Goal: Ask a question

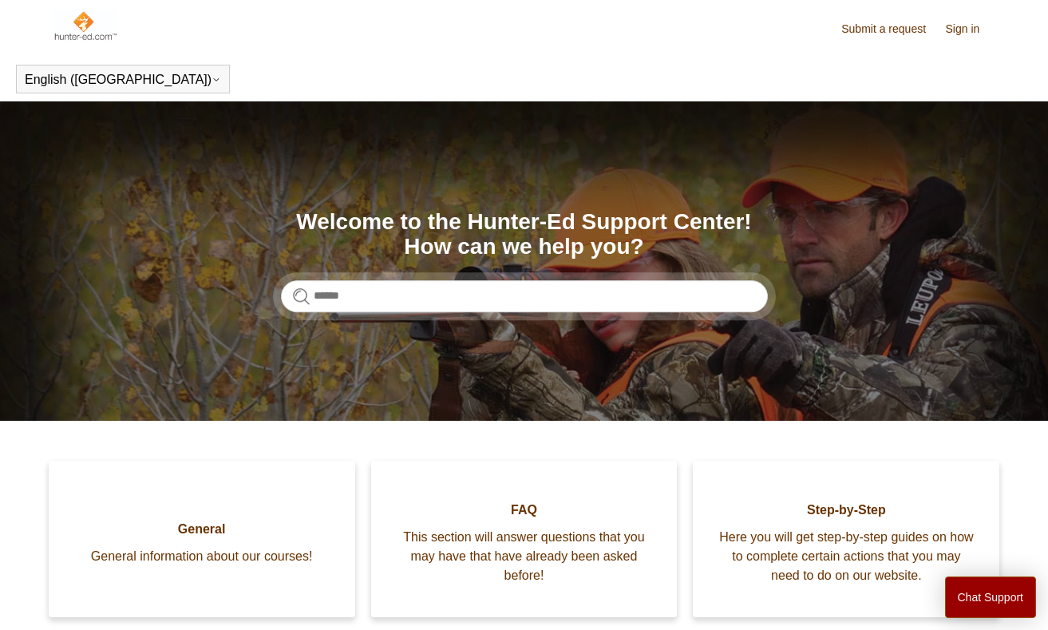
click at [402, 318] on section "Search Welcome to the Hunter-Ed Support Center! How can we help you?" at bounding box center [524, 260] width 1048 height 319
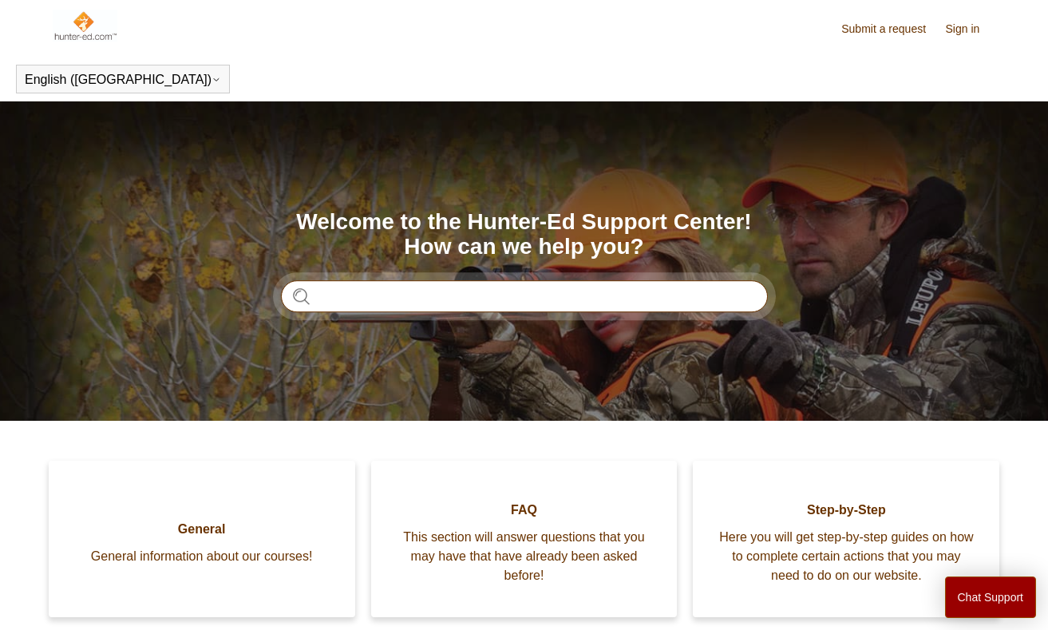
click at [408, 294] on input "Search" at bounding box center [524, 296] width 487 height 32
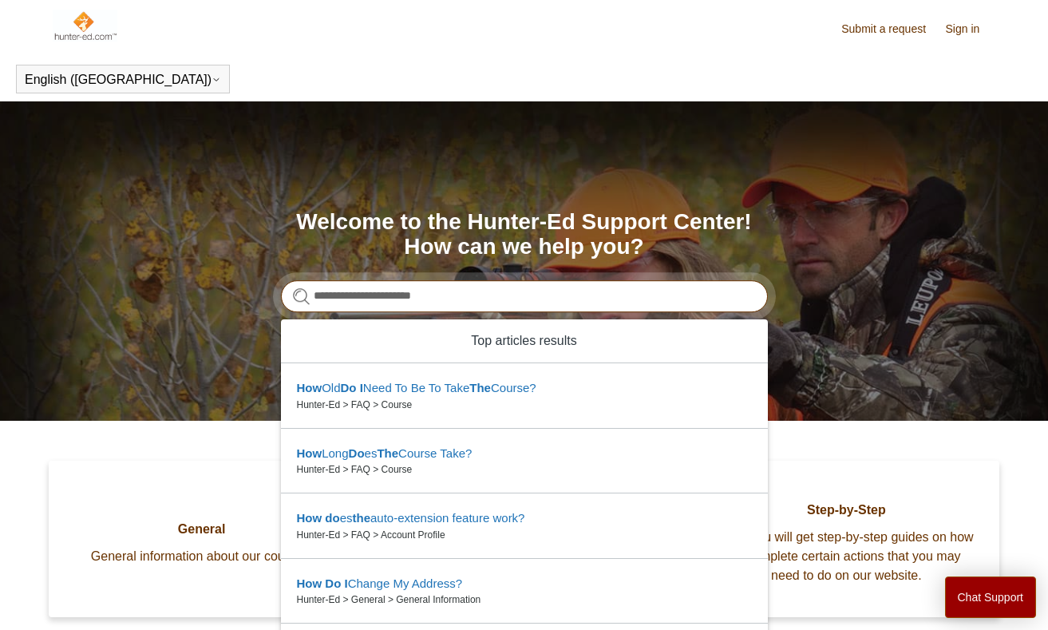
type input "**********"
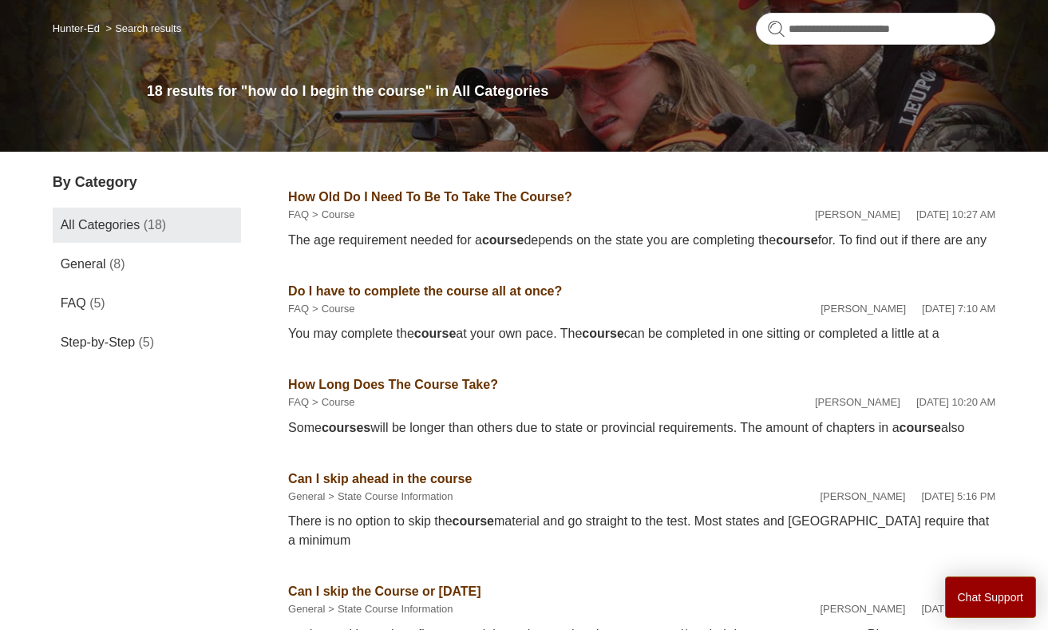
scroll to position [113, 0]
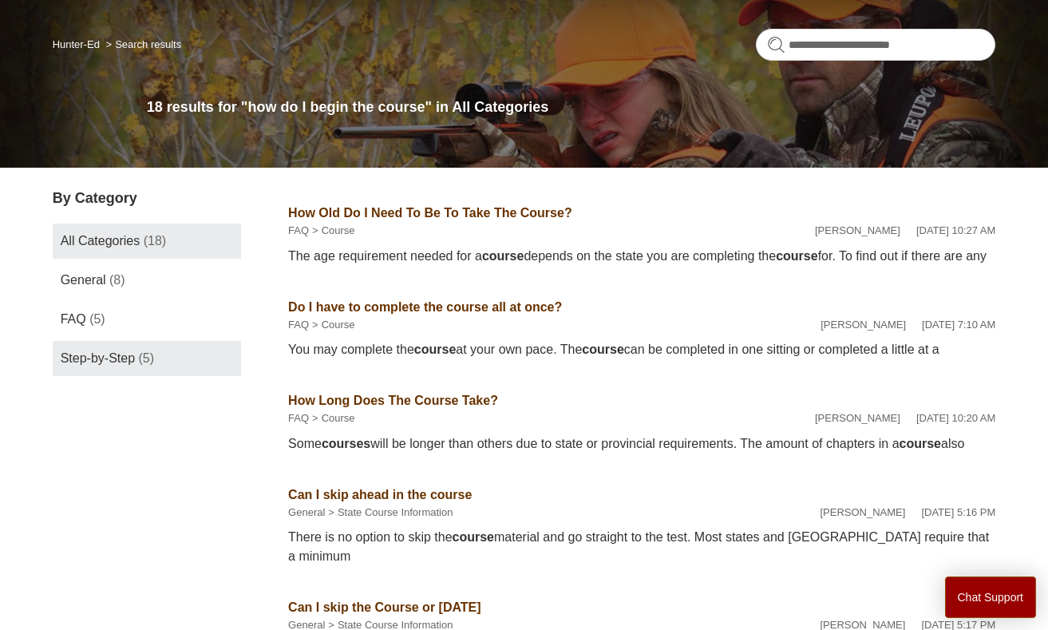
click at [97, 347] on link "Step-by-Step (5)" at bounding box center [147, 358] width 188 height 35
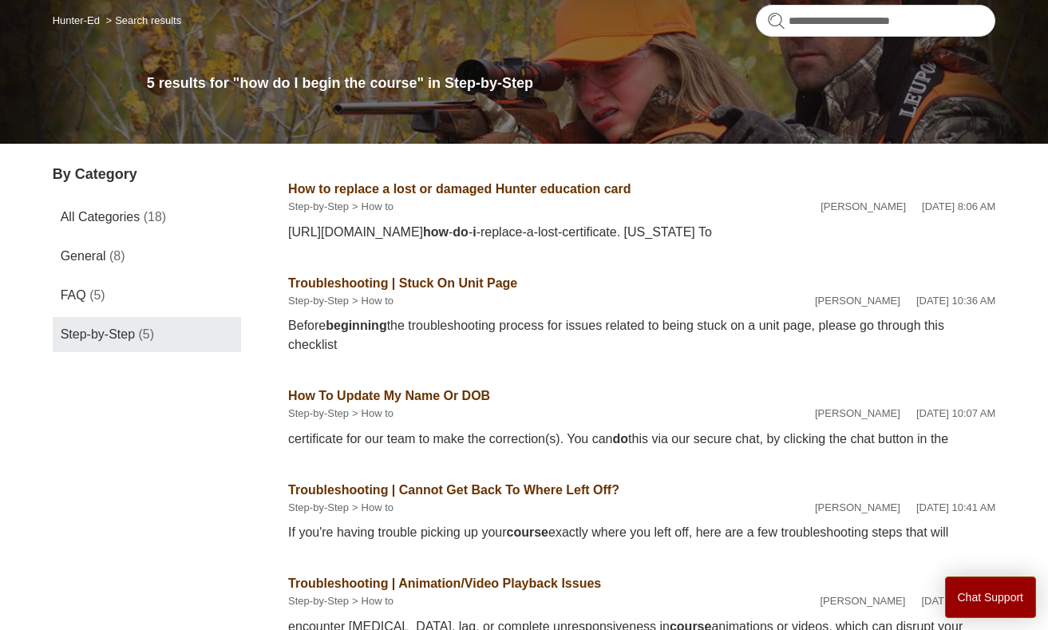
scroll to position [172, 0]
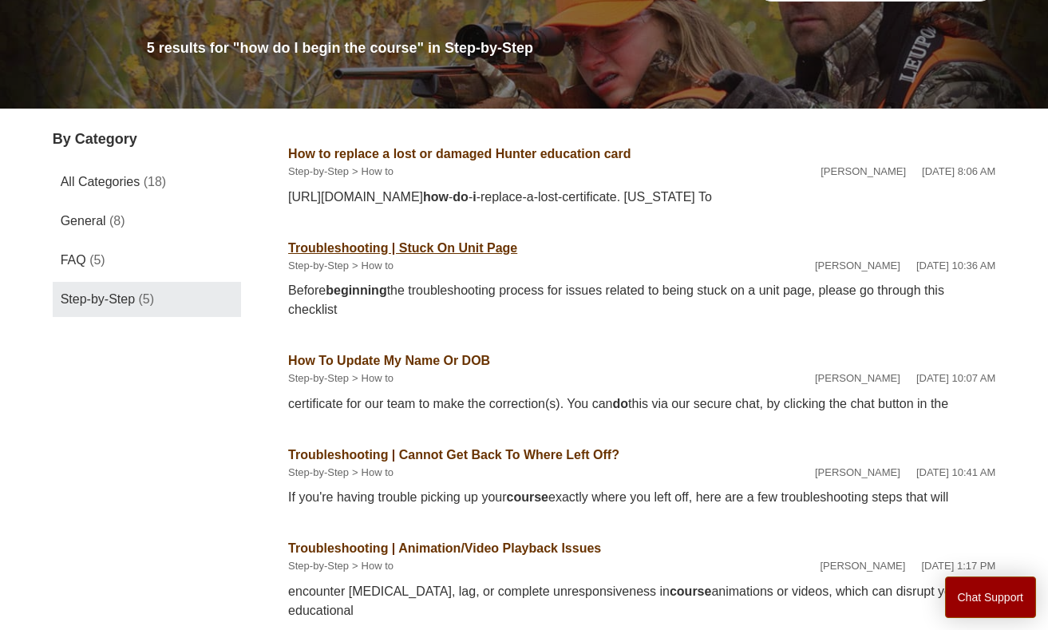
click at [477, 241] on link "Troubleshooting | Stuck On Unit Page" at bounding box center [402, 248] width 229 height 14
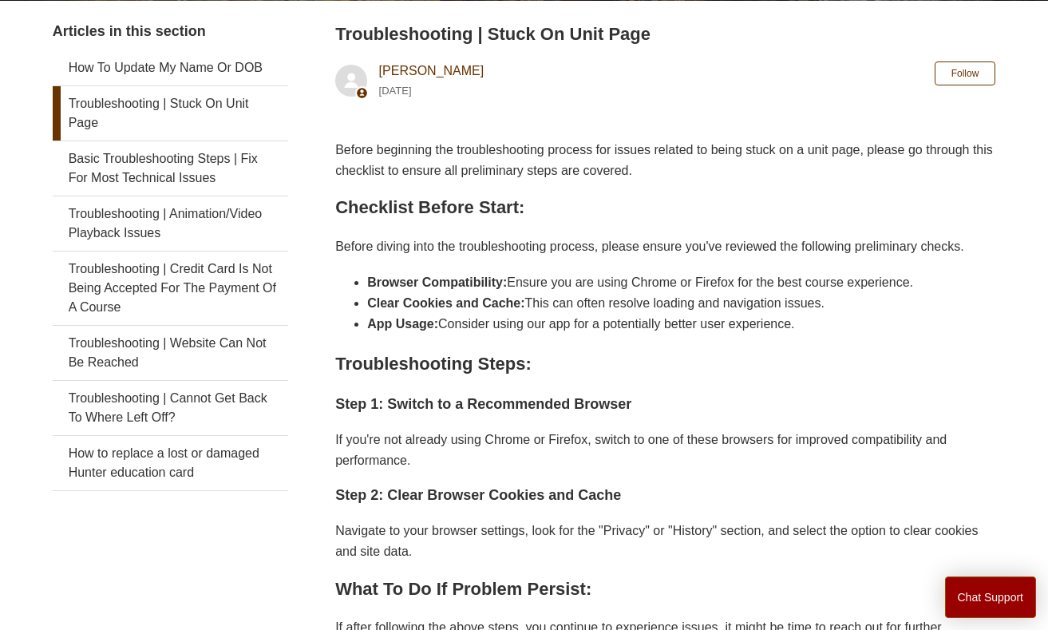
scroll to position [291, 0]
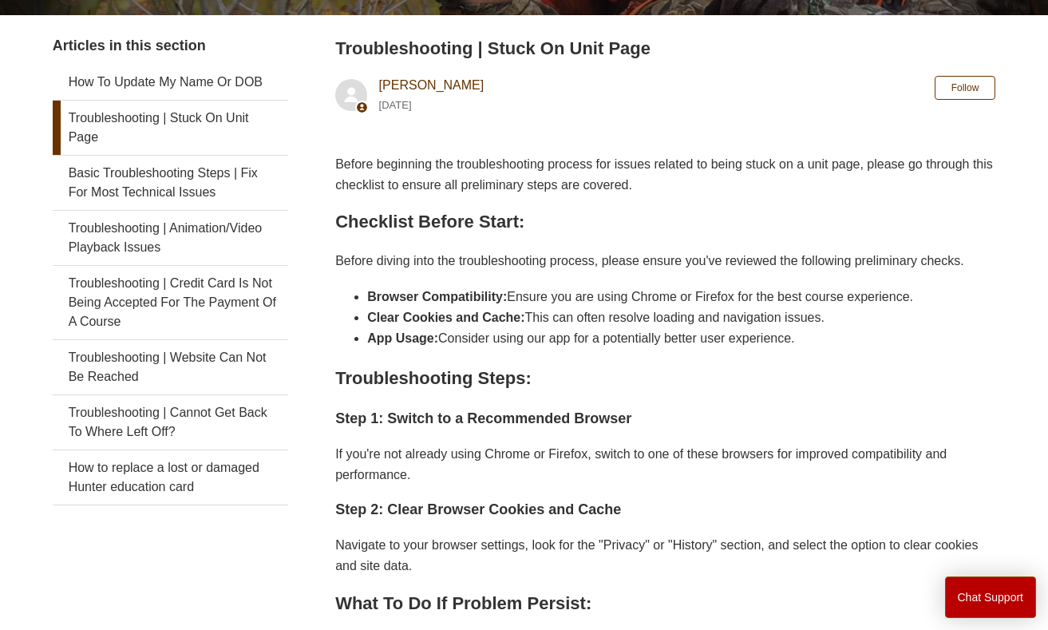
click at [986, 594] on button "Chat Support" at bounding box center [991, 597] width 92 height 42
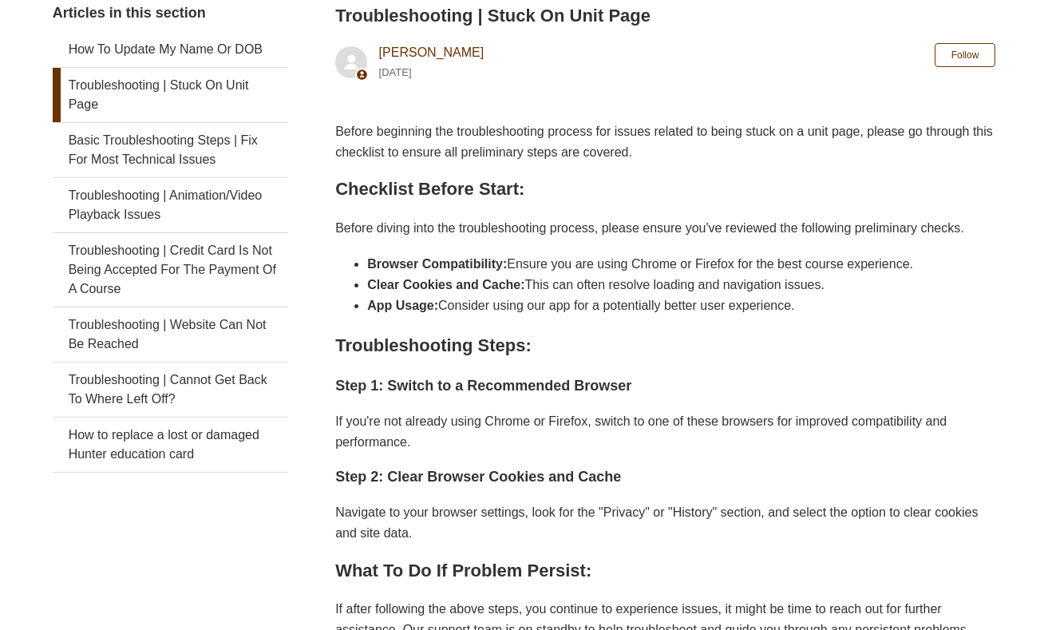
scroll to position [331, 0]
